Goal: Information Seeking & Learning: Learn about a topic

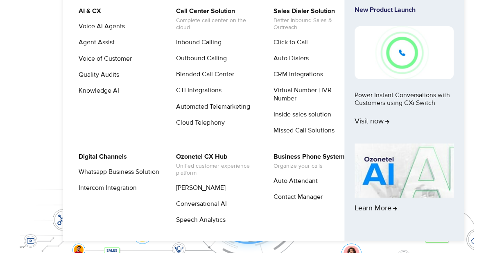
scroll to position [30, 1]
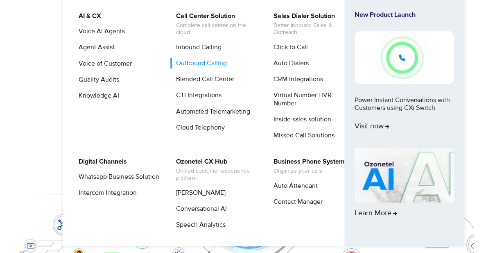
click at [194, 58] on link "Outbound Calling" at bounding box center [199, 63] width 57 height 10
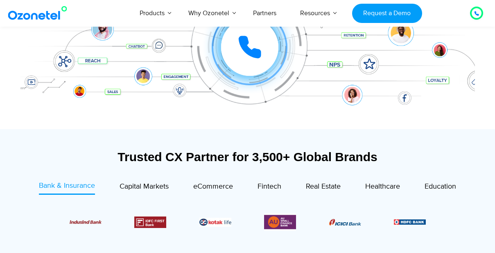
scroll to position [193, 0]
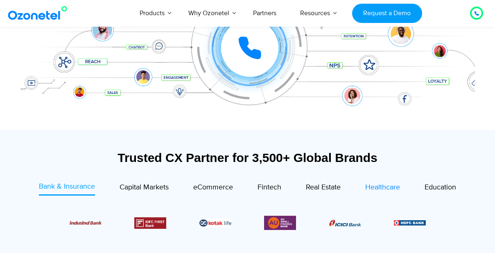
click at [385, 185] on span "Healthcare" at bounding box center [382, 187] width 35 height 9
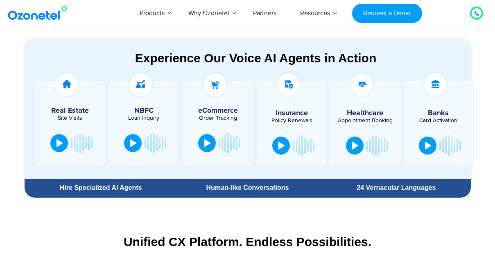
scroll to position [441, 0]
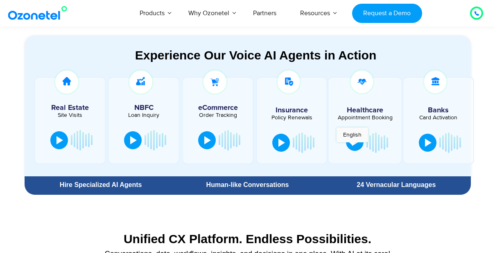
click at [352, 146] on button at bounding box center [355, 142] width 18 height 18
click at [354, 142] on div at bounding box center [354, 142] width 7 height 8
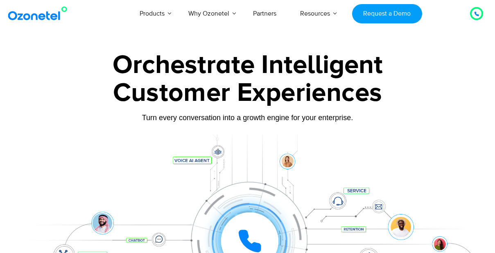
scroll to position [0, 0]
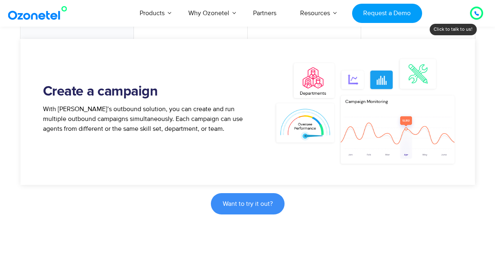
scroll to position [456, 0]
